Goal: Task Accomplishment & Management: Use online tool/utility

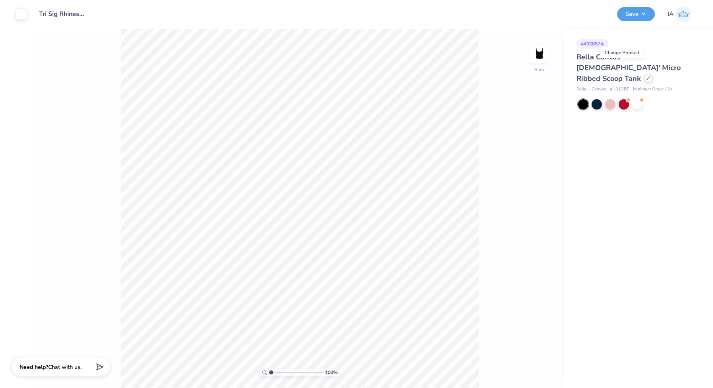
click at [647, 76] on icon at bounding box center [648, 77] width 3 height 3
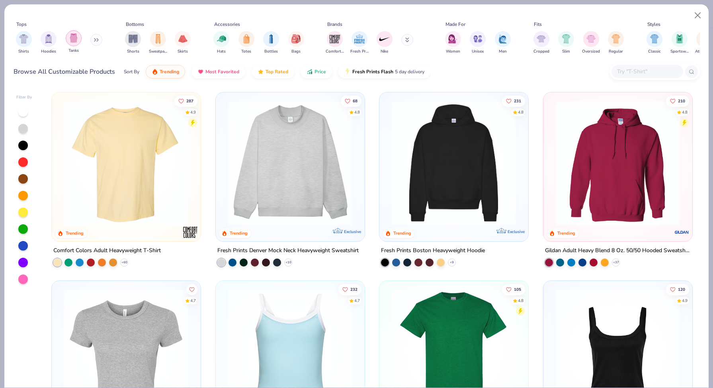
click at [74, 42] on img "filter for Tanks" at bounding box center [73, 37] width 9 height 9
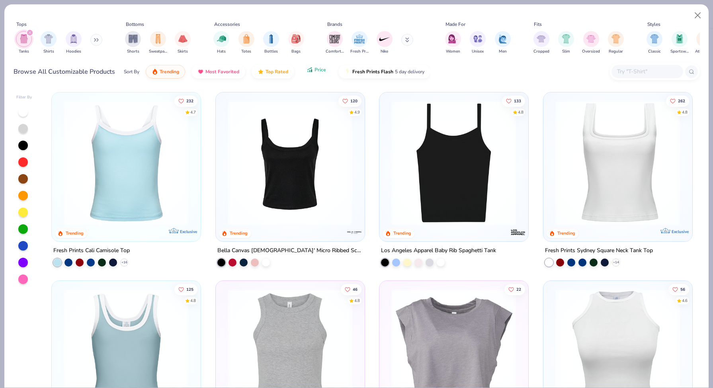
click at [317, 72] on span "Price" at bounding box center [321, 69] width 12 height 6
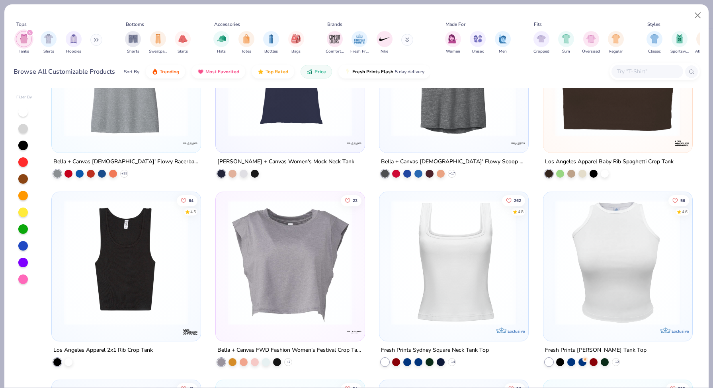
scroll to position [841, 0]
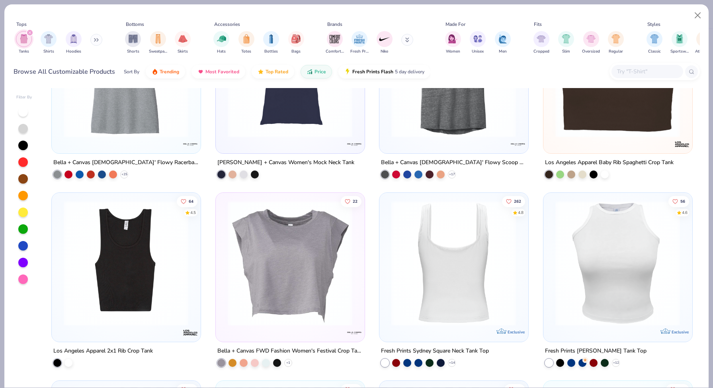
click at [459, 259] on img at bounding box center [453, 262] width 133 height 125
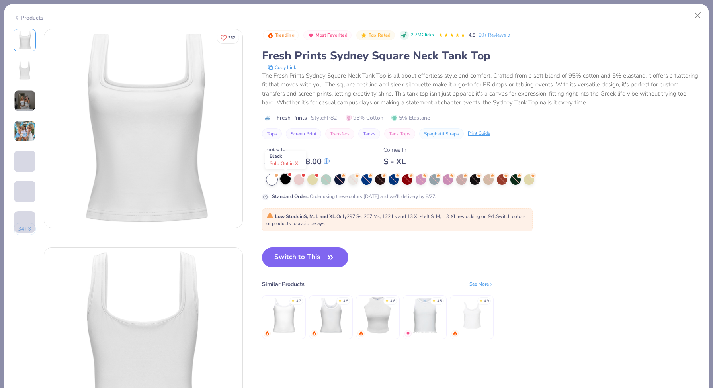
click at [287, 178] on div at bounding box center [285, 179] width 10 height 10
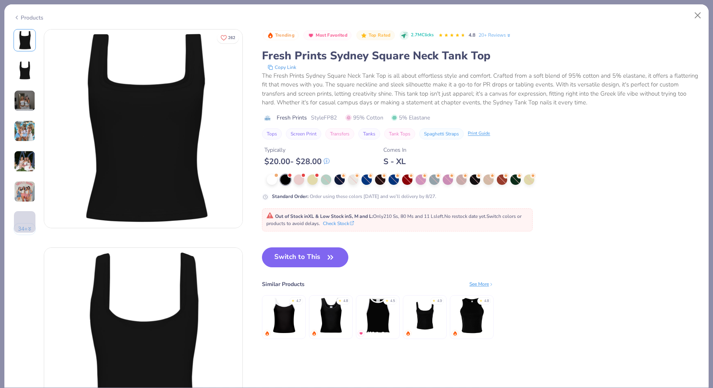
click at [26, 17] on div "Products" at bounding box center [29, 18] width 30 height 8
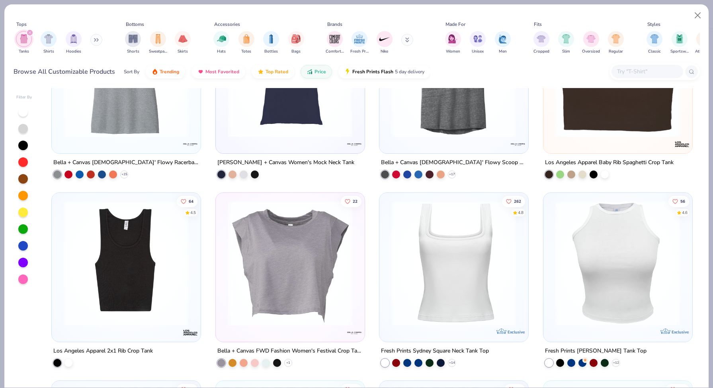
click at [137, 255] on img at bounding box center [126, 262] width 133 height 125
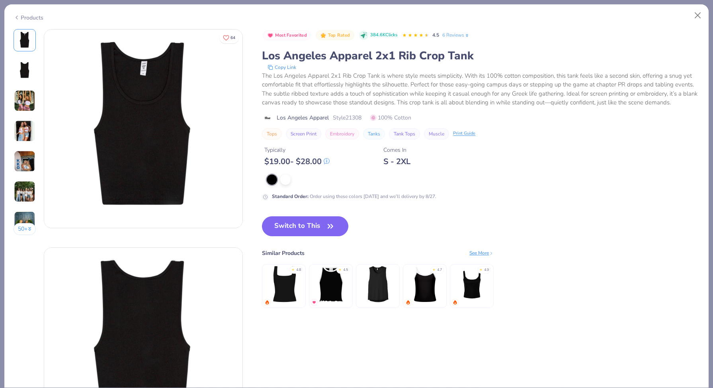
click at [25, 105] on img at bounding box center [25, 101] width 22 height 22
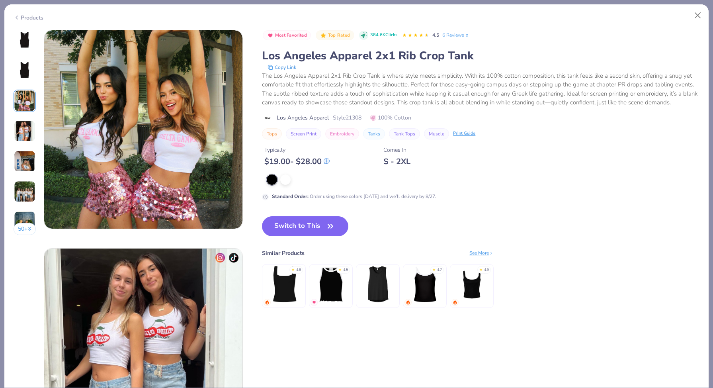
scroll to position [436, 0]
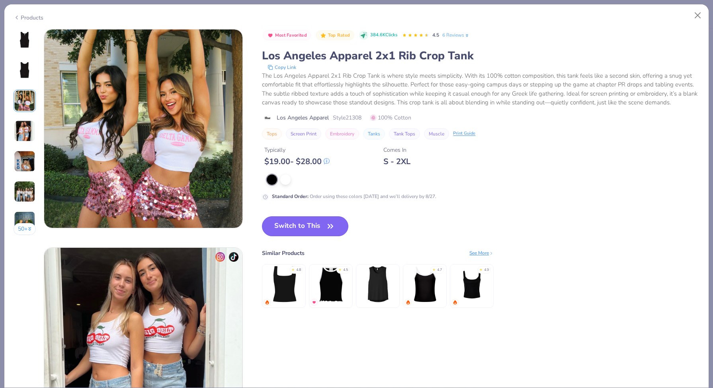
click at [300, 230] on button "Switch to This" at bounding box center [305, 226] width 86 height 20
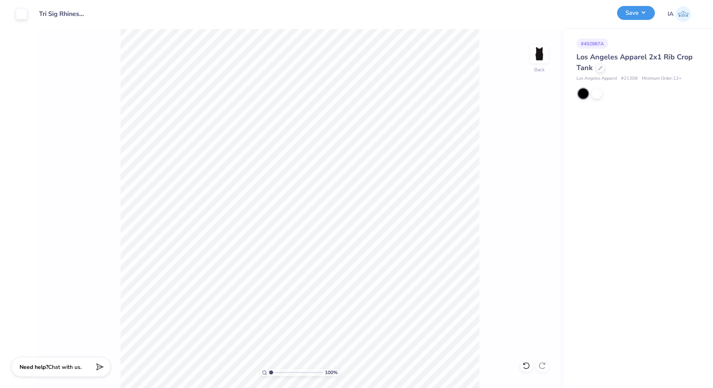
click at [648, 12] on button "Save" at bounding box center [636, 13] width 38 height 14
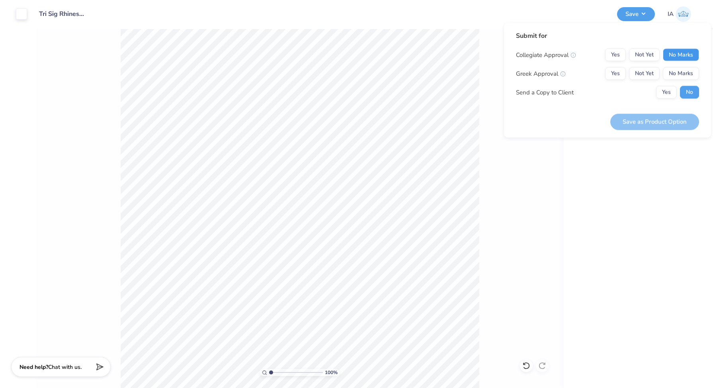
click at [685, 53] on button "No Marks" at bounding box center [681, 55] width 36 height 13
click at [620, 73] on button "Yes" at bounding box center [615, 73] width 21 height 13
click at [642, 118] on button "Save as Product Option" at bounding box center [654, 121] width 89 height 16
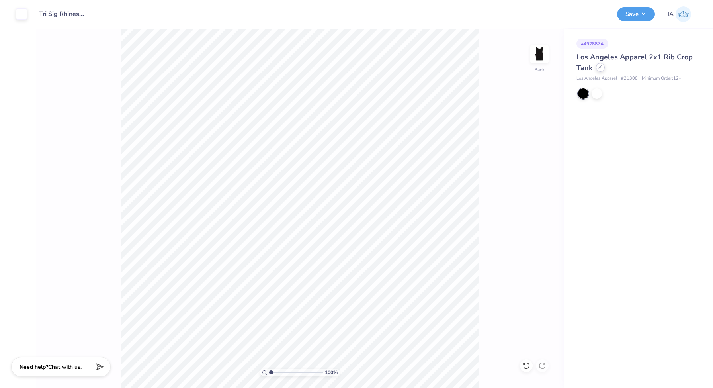
click at [602, 66] on div at bounding box center [600, 67] width 9 height 9
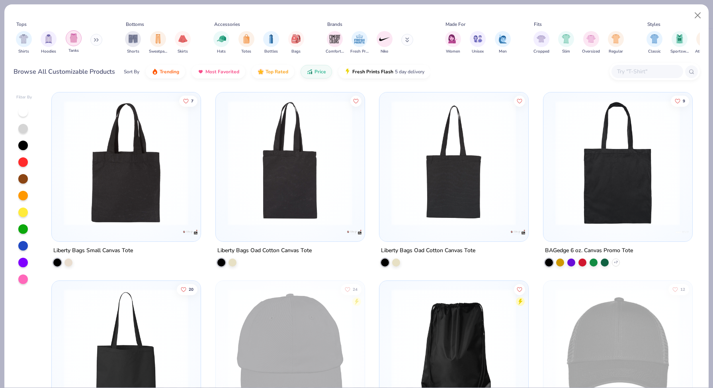
click at [70, 39] on img "filter for Tanks" at bounding box center [73, 37] width 9 height 9
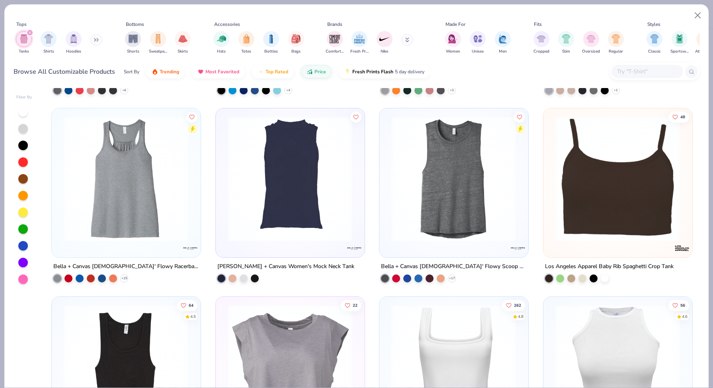
scroll to position [749, 0]
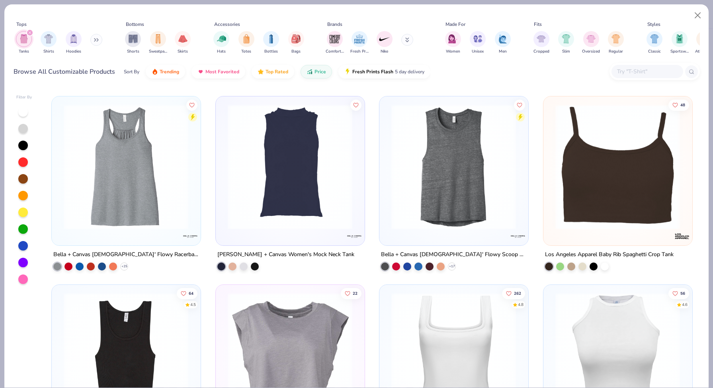
click at [632, 180] on img at bounding box center [617, 166] width 133 height 125
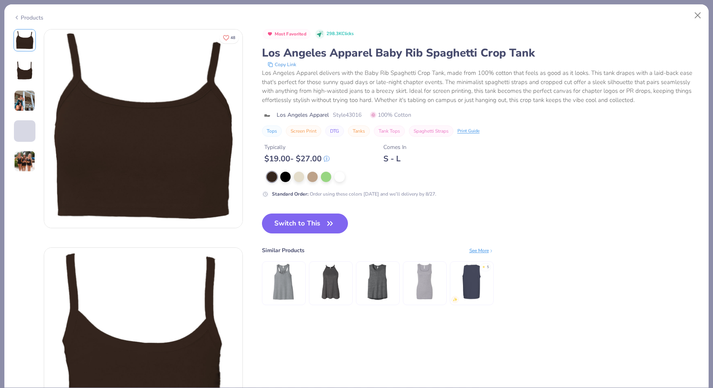
click at [27, 103] on img at bounding box center [25, 101] width 22 height 22
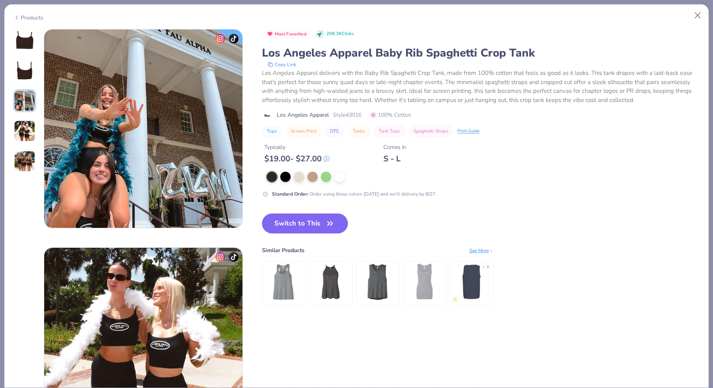
click at [26, 151] on img at bounding box center [25, 162] width 22 height 22
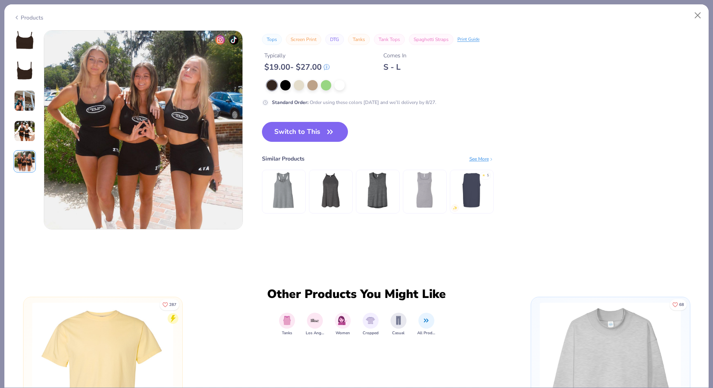
scroll to position [873, 0]
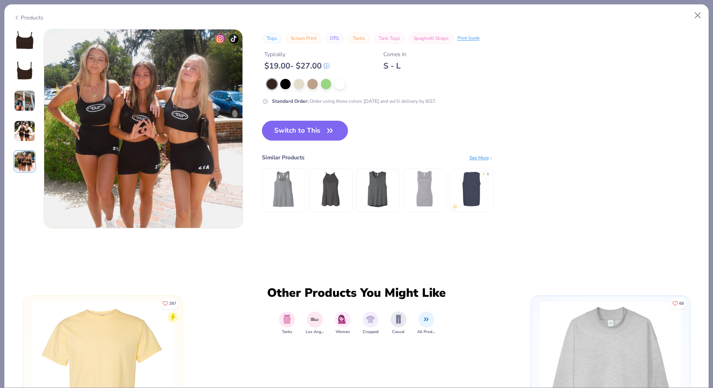
click at [26, 14] on div "Products" at bounding box center [29, 18] width 30 height 8
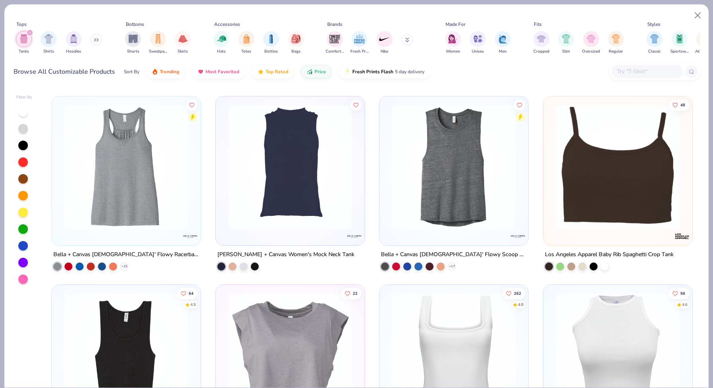
scroll to position [946, 0]
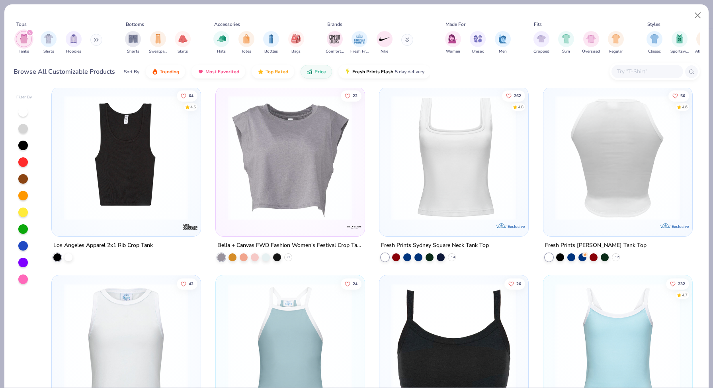
click at [551, 125] on img at bounding box center [484, 157] width 133 height 125
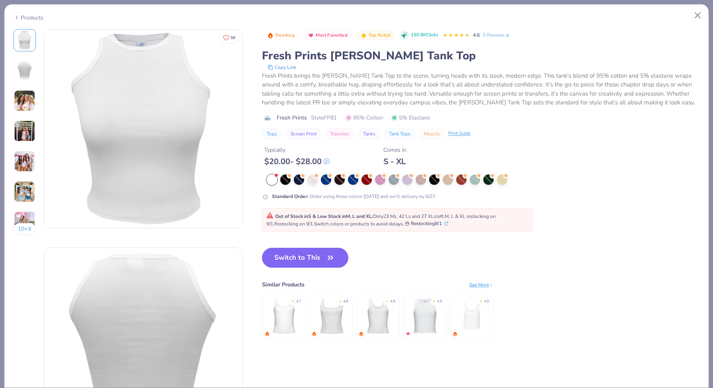
click at [26, 17] on div "Products" at bounding box center [29, 18] width 30 height 8
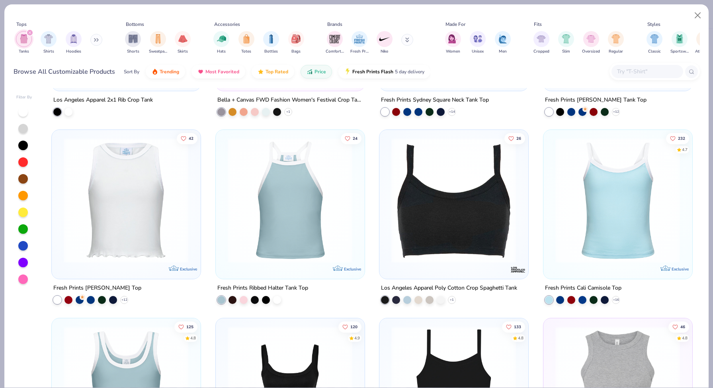
scroll to position [1101, 0]
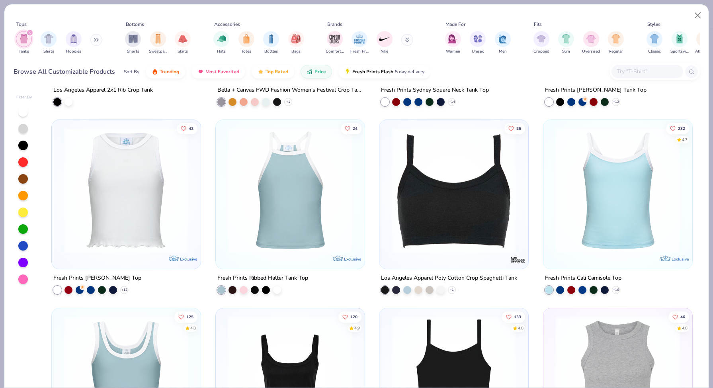
click at [572, 169] on img at bounding box center [617, 190] width 133 height 125
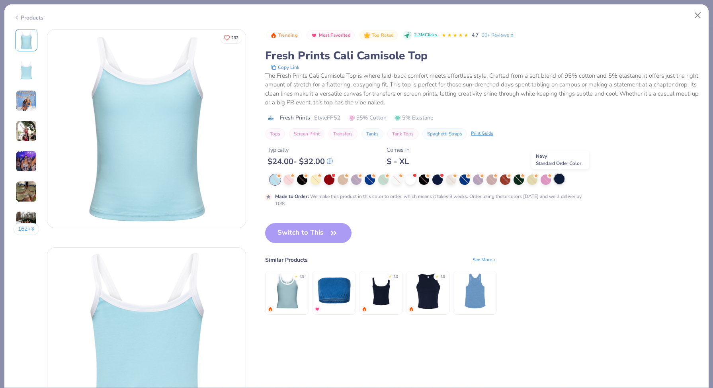
click at [556, 179] on div at bounding box center [559, 179] width 10 height 10
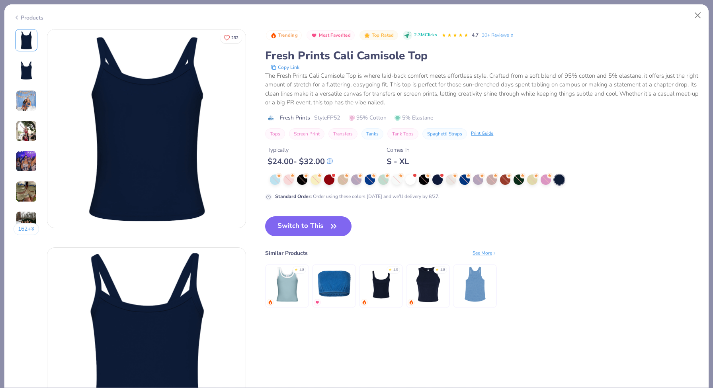
click at [25, 17] on div "Products" at bounding box center [29, 18] width 30 height 8
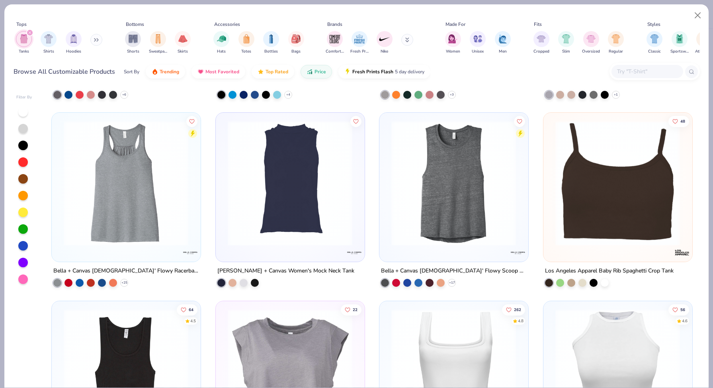
scroll to position [717, 0]
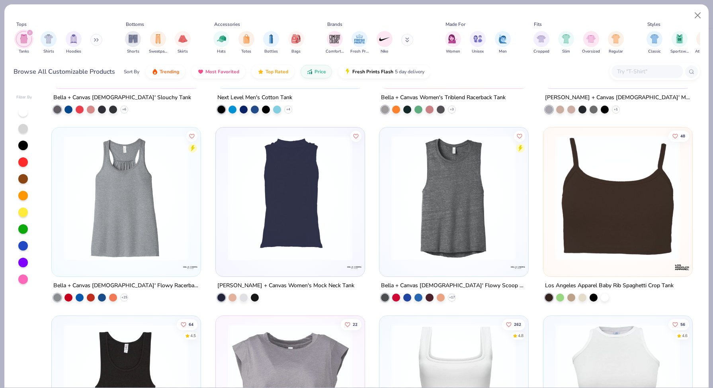
click at [659, 183] on img at bounding box center [617, 197] width 133 height 125
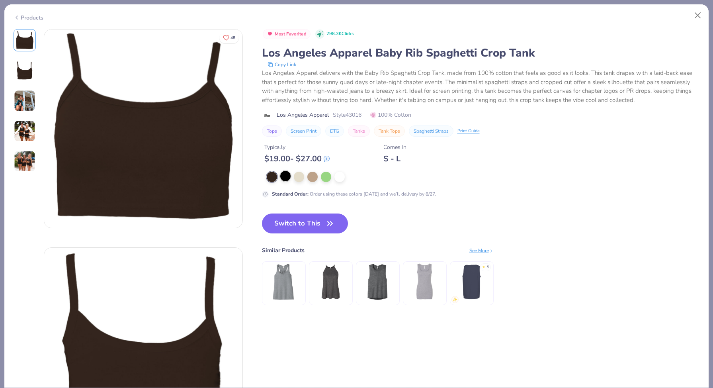
click at [285, 173] on div at bounding box center [285, 176] width 10 height 10
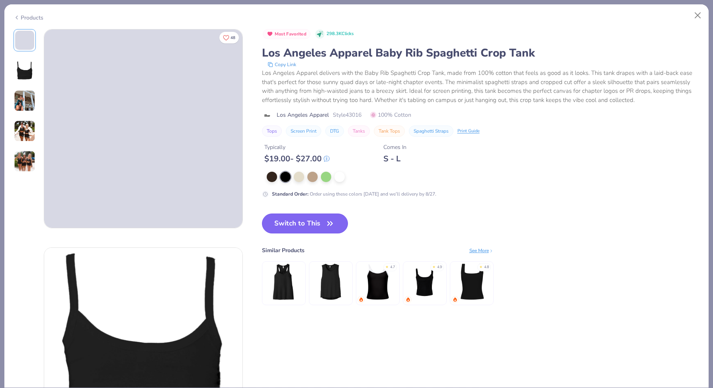
click at [307, 227] on button "Switch to This" at bounding box center [305, 223] width 86 height 20
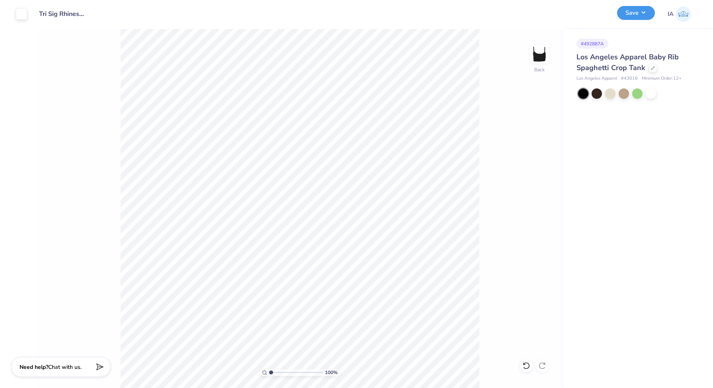
click at [638, 12] on button "Save" at bounding box center [636, 13] width 38 height 14
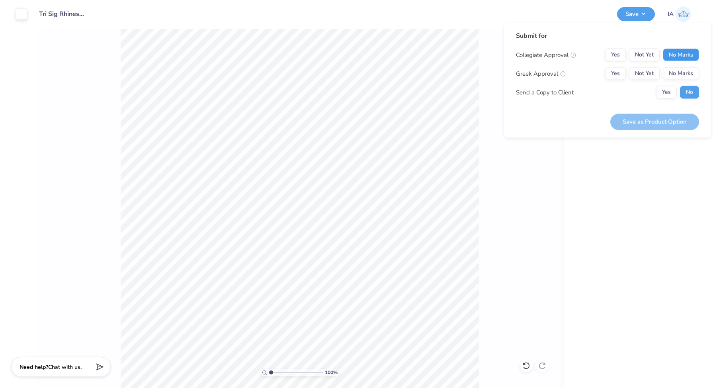
click at [683, 58] on button "No Marks" at bounding box center [681, 55] width 36 height 13
click at [612, 78] on button "Yes" at bounding box center [615, 73] width 21 height 13
click at [635, 119] on button "Save as Product Option" at bounding box center [654, 121] width 89 height 16
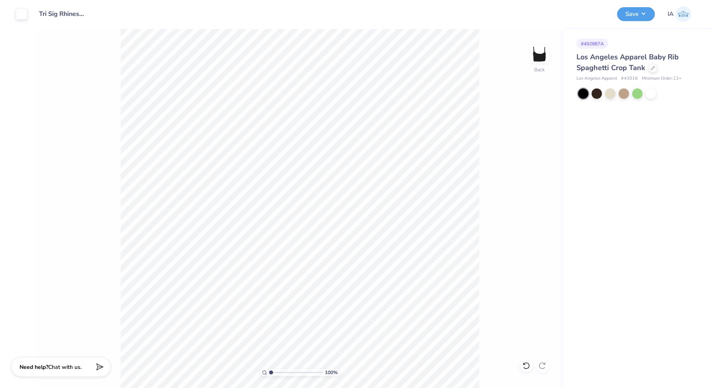
click at [632, 80] on span "# 43016" at bounding box center [629, 78] width 17 height 7
copy span "43016"
